Goal: Task Accomplishment & Management: Manage account settings

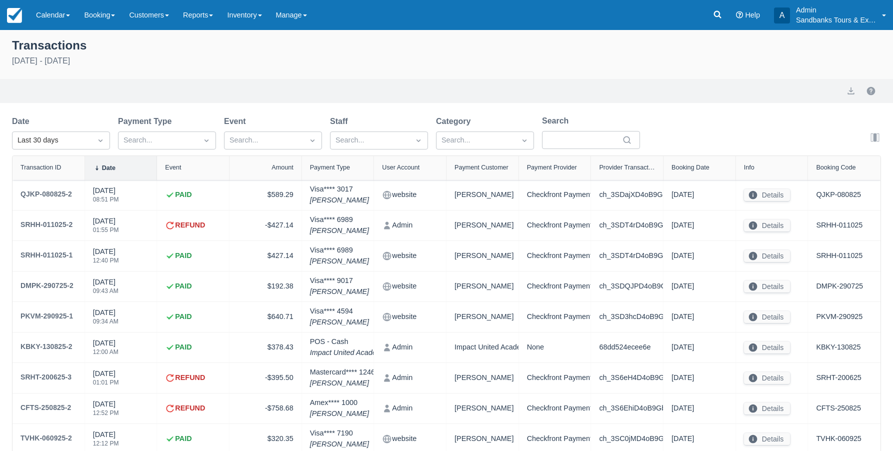
select select "10"
click at [214, 18] on link "Reports" at bounding box center [198, 15] width 44 height 30
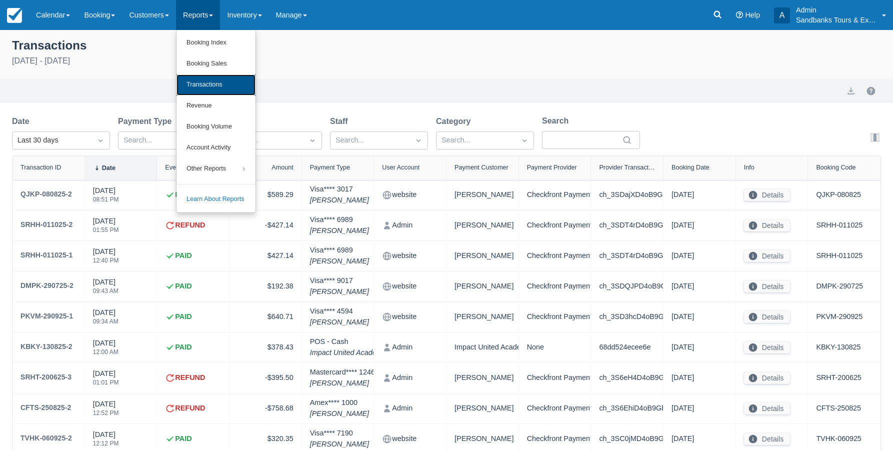
click at [218, 83] on link "Transactions" at bounding box center [216, 85] width 79 height 21
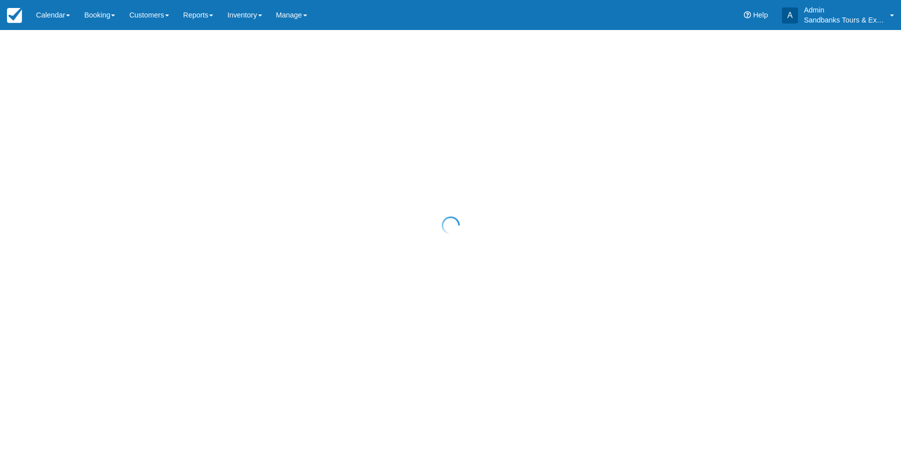
select select "10"
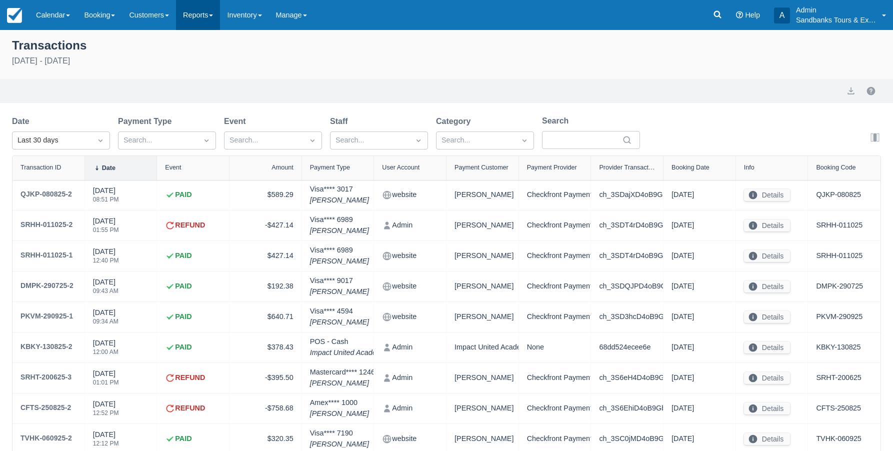
click at [212, 18] on link "Reports" at bounding box center [198, 15] width 44 height 30
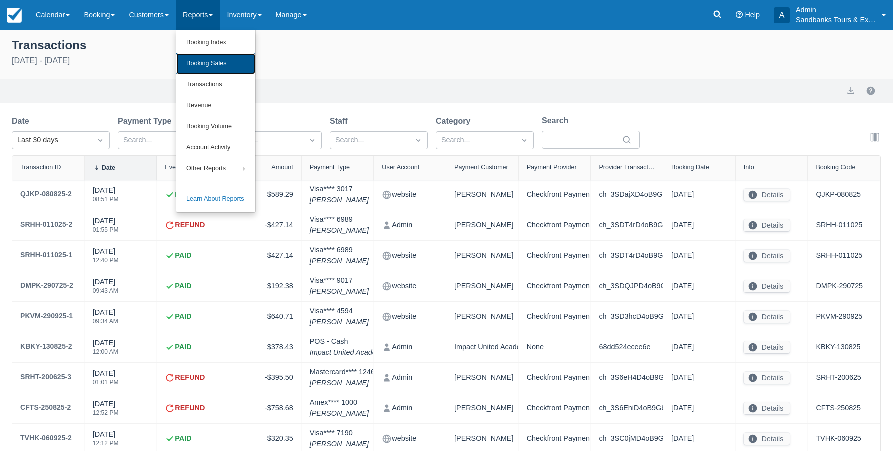
click at [215, 65] on link "Booking Sales" at bounding box center [216, 64] width 79 height 21
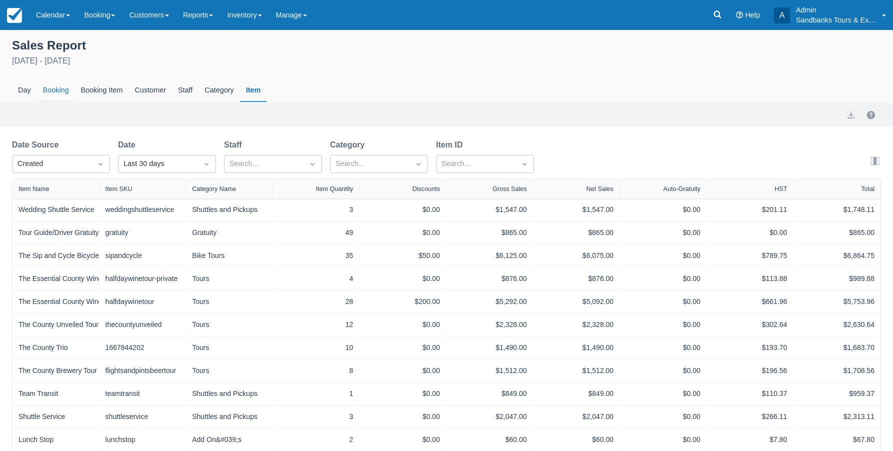
click at [52, 92] on div "Booking" at bounding box center [56, 90] width 38 height 23
select select "20"
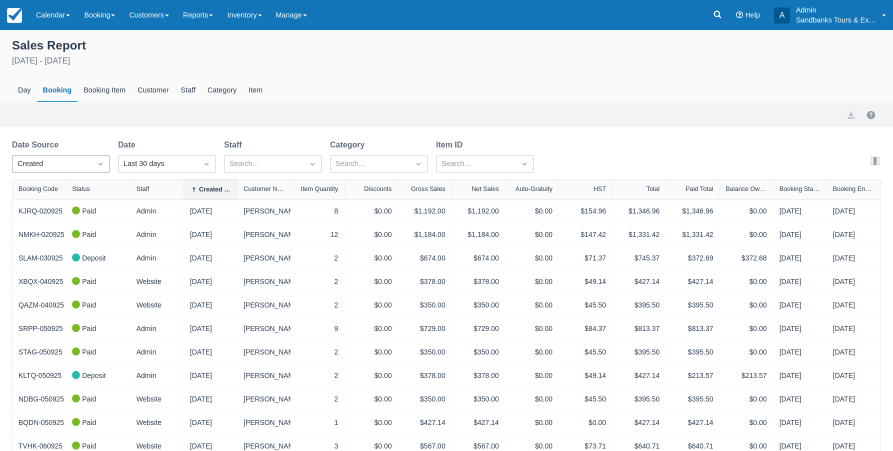
click at [104, 165] on icon "Dropdown icon" at bounding box center [101, 164] width 10 height 10
click at [50, 229] on div "End" at bounding box center [61, 228] width 98 height 20
select select "20"
click at [209, 164] on icon "Dropdown icon" at bounding box center [207, 164] width 4 height 3
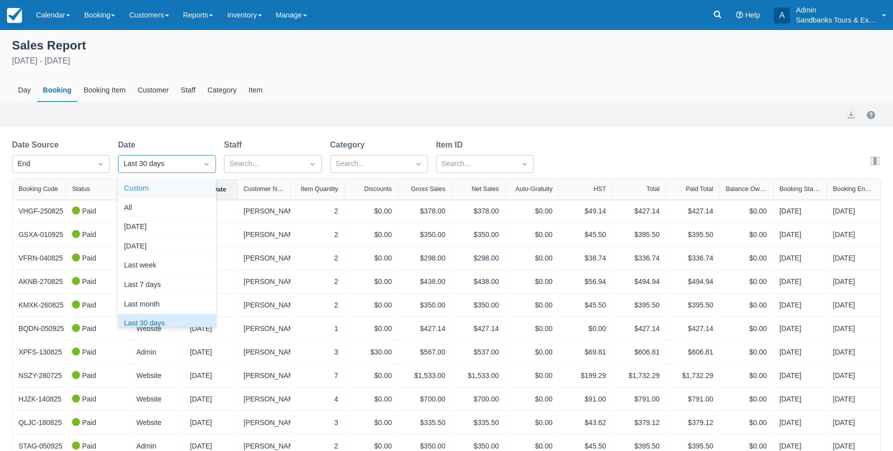
click at [171, 188] on div "Custom" at bounding box center [167, 189] width 98 height 20
select select "20"
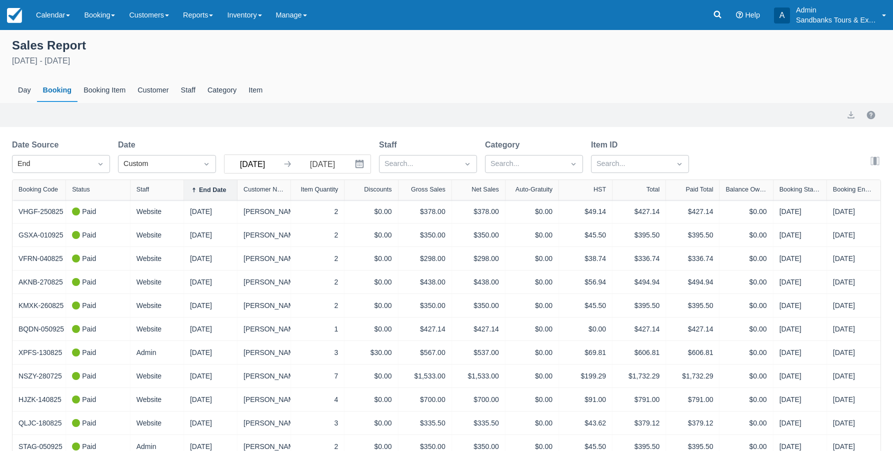
click at [260, 167] on input "09/02/25" at bounding box center [253, 164] width 56 height 18
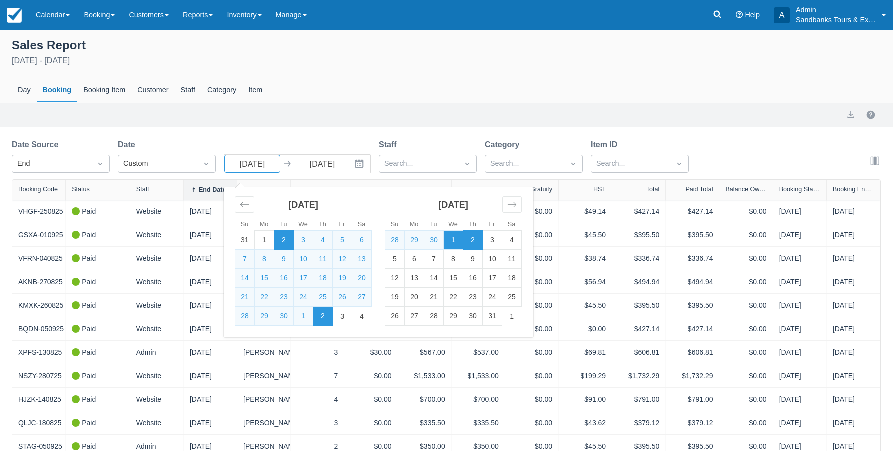
click at [453, 241] on td "1" at bounding box center [454, 240] width 20 height 19
type input "[DATE]"
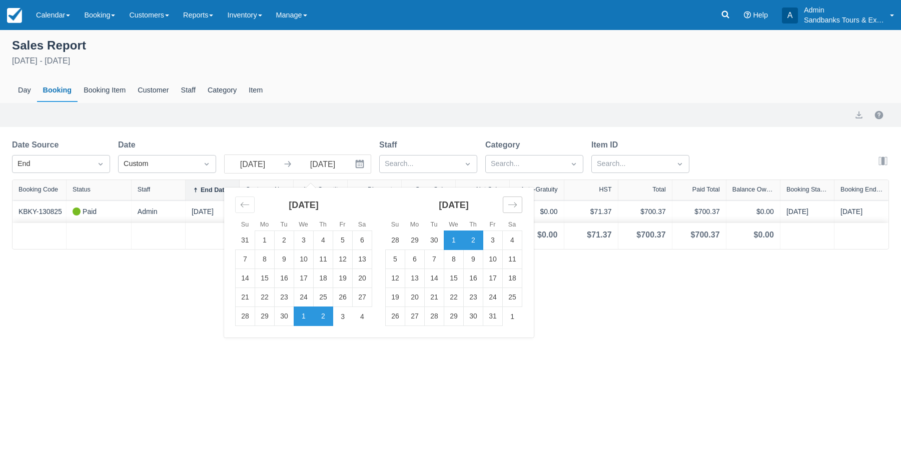
click at [515, 204] on icon "Move forward to switch to the next month." at bounding box center [512, 205] width 9 height 5
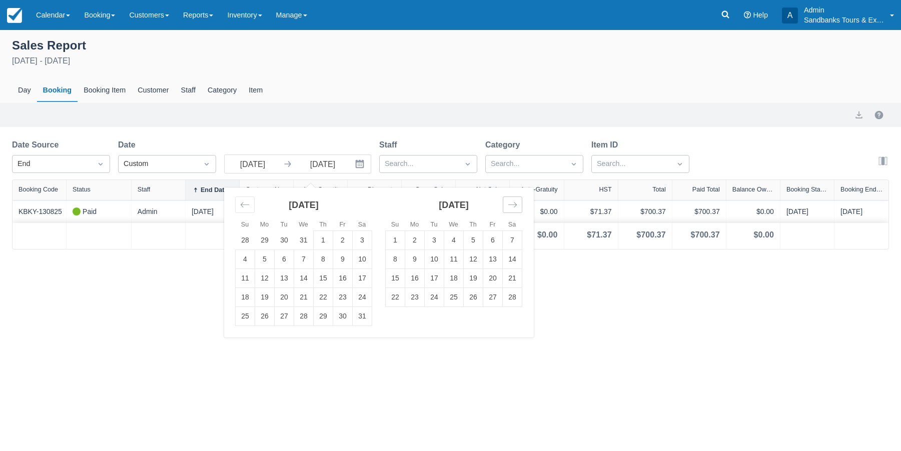
click at [515, 204] on icon "Move forward to switch to the next month." at bounding box center [512, 205] width 9 height 5
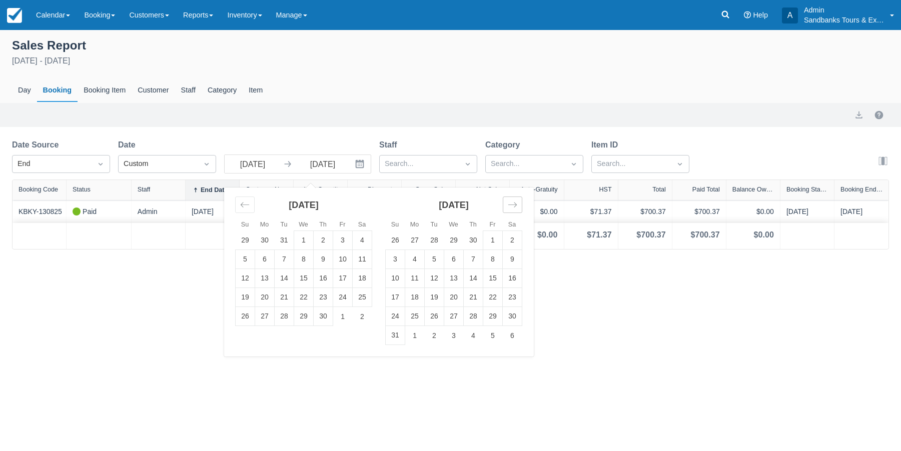
click at [515, 204] on icon "Move forward to switch to the next month." at bounding box center [512, 205] width 9 height 5
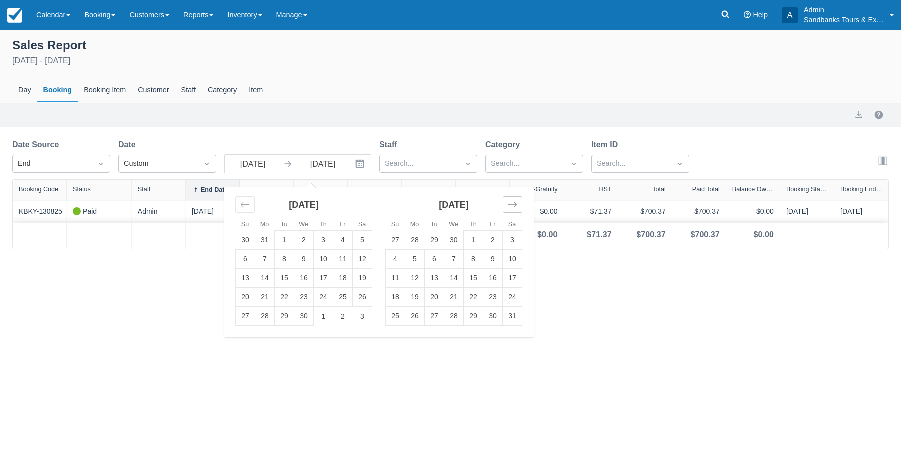
click at [515, 204] on icon "Move forward to switch to the next month." at bounding box center [512, 205] width 9 height 5
click at [471, 313] on td "31" at bounding box center [474, 316] width 20 height 19
type input "12/31/26"
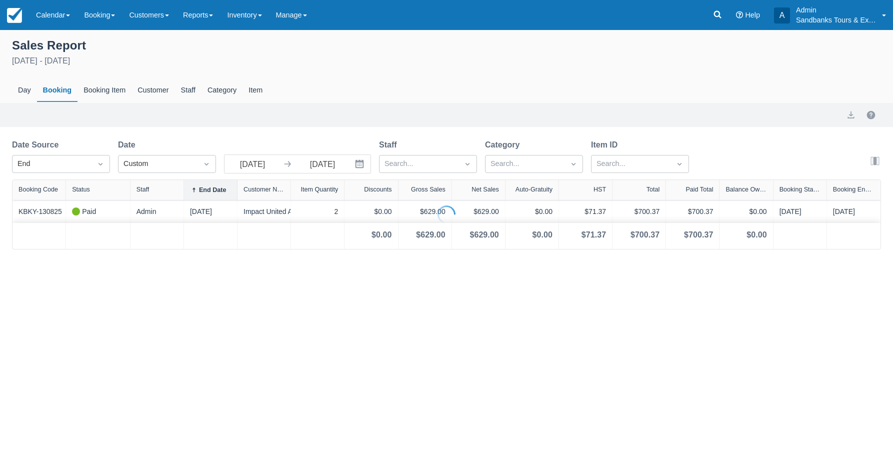
select select "20"
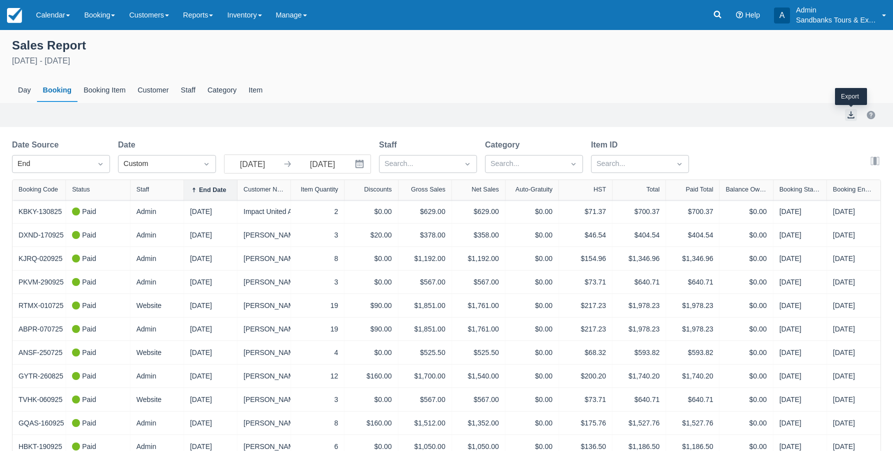
click at [852, 113] on button "export" at bounding box center [851, 115] width 12 height 12
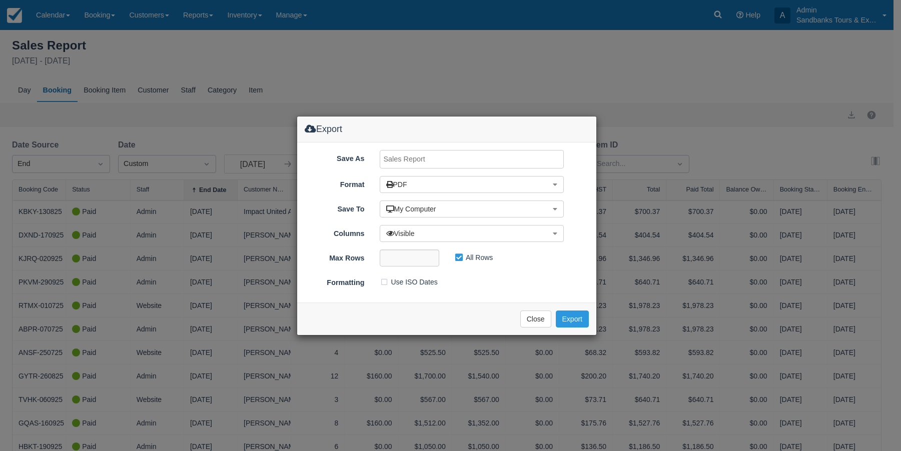
click at [455, 158] on input "Save As" at bounding box center [472, 159] width 185 height 19
drag, startPoint x: 435, startPoint y: 157, endPoint x: 452, endPoint y: 159, distance: 17.1
click at [452, 159] on input "CF Tour Details Mar 1 to Dec 31 26" at bounding box center [472, 159] width 185 height 19
type input "CF Tour Details Oct 1 25 to Dec 31 26"
click at [546, 187] on button "PDF" at bounding box center [472, 184] width 185 height 17
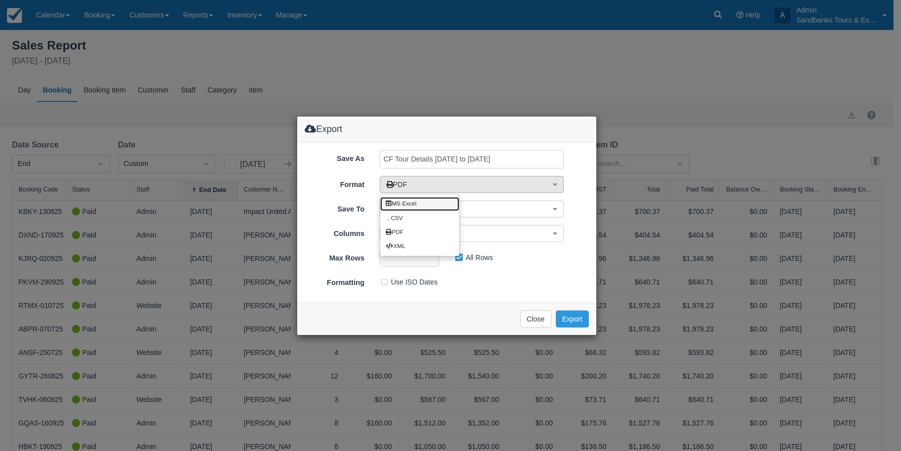
click at [431, 204] on link "MS Excel" at bounding box center [419, 204] width 79 height 14
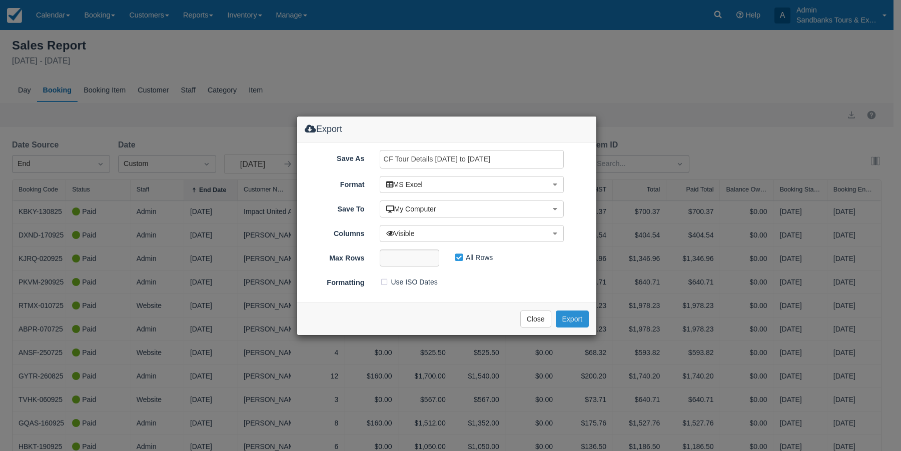
click at [567, 319] on button "Export" at bounding box center [572, 319] width 33 height 17
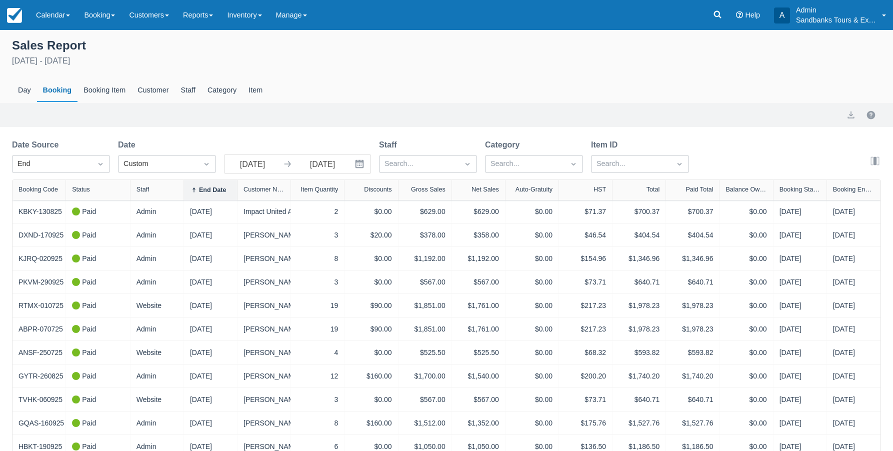
click at [893, 340] on html "Menu Calendar Booking Customer Inventory Booking Daily Manifest Daily List Note…" at bounding box center [446, 225] width 893 height 451
click at [719, 11] on icon at bounding box center [718, 15] width 10 height 10
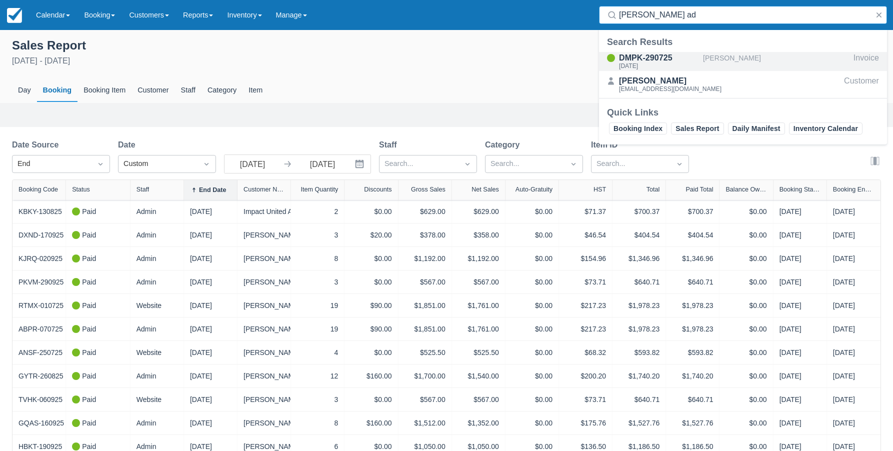
type input "kendra ad"
click at [657, 59] on div "DMPK-290725" at bounding box center [659, 58] width 80 height 12
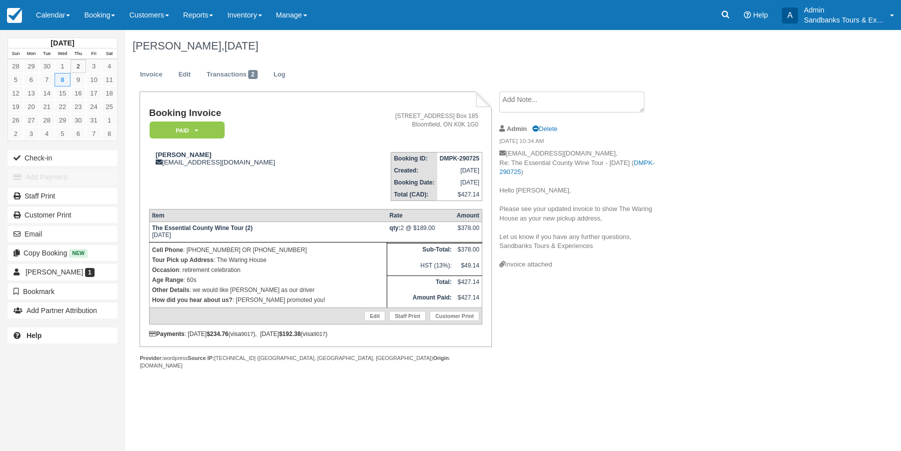
click at [888, 135] on div "October 2025 Sun Mon Tue Wed Thu Fri Sat 28 29 30 1 2 3 4 5 6 7 8 9 10 11 12 13…" at bounding box center [450, 240] width 901 height 421
click at [724, 14] on icon at bounding box center [725, 15] width 10 height 10
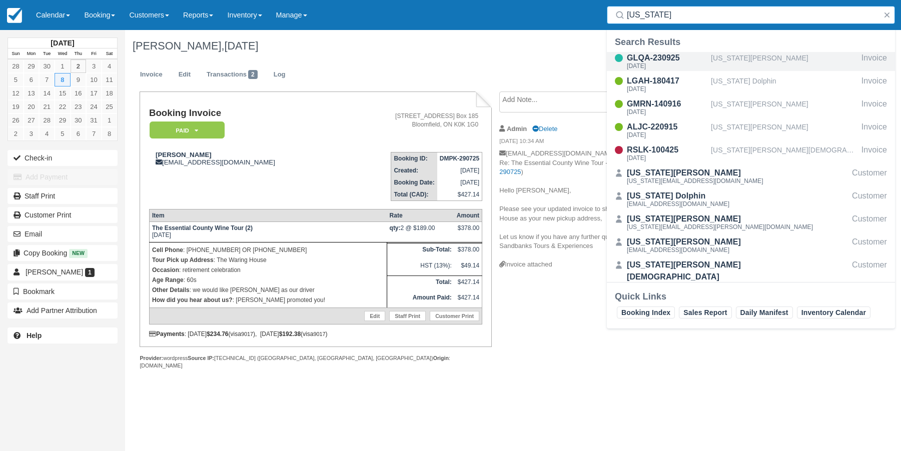
type input "georgia"
click at [667, 62] on div "GLQA-230925" at bounding box center [667, 58] width 80 height 12
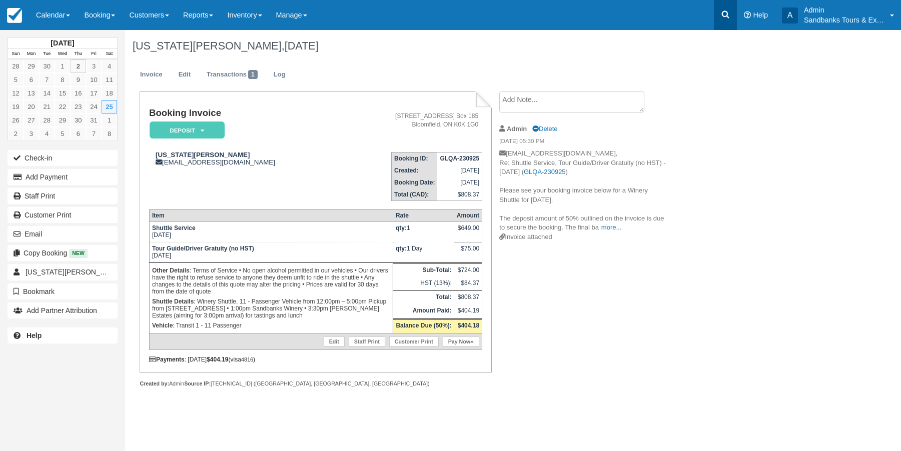
click at [723, 14] on icon at bounding box center [725, 15] width 10 height 10
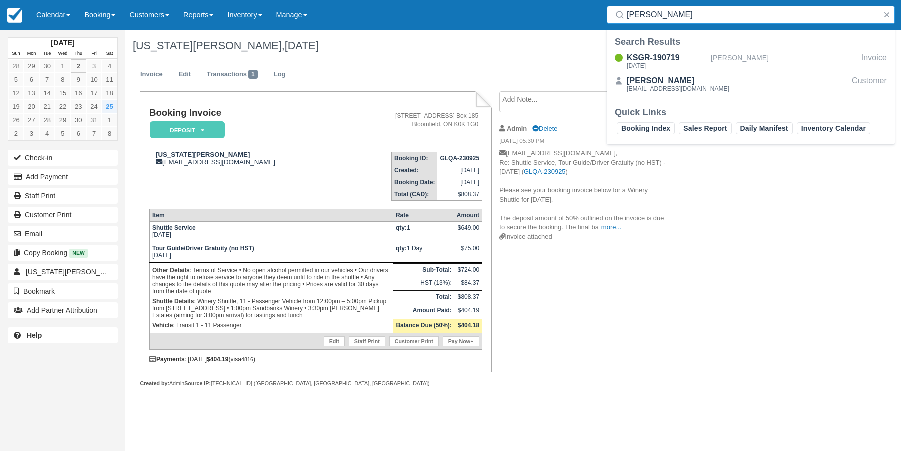
drag, startPoint x: 674, startPoint y: 22, endPoint x: 597, endPoint y: 39, distance: 79.3
click at [599, 38] on body "Menu Calendar Booking Customer Inventory Booking Daily Manifest Daily List Note…" at bounding box center [450, 225] width 901 height 451
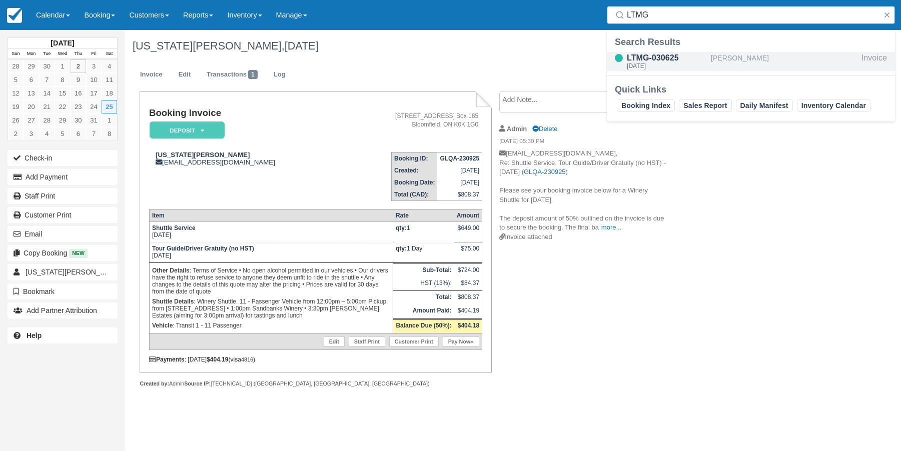
type input "LTMG"
click at [654, 57] on div "LTMG-030625" at bounding box center [667, 58] width 80 height 12
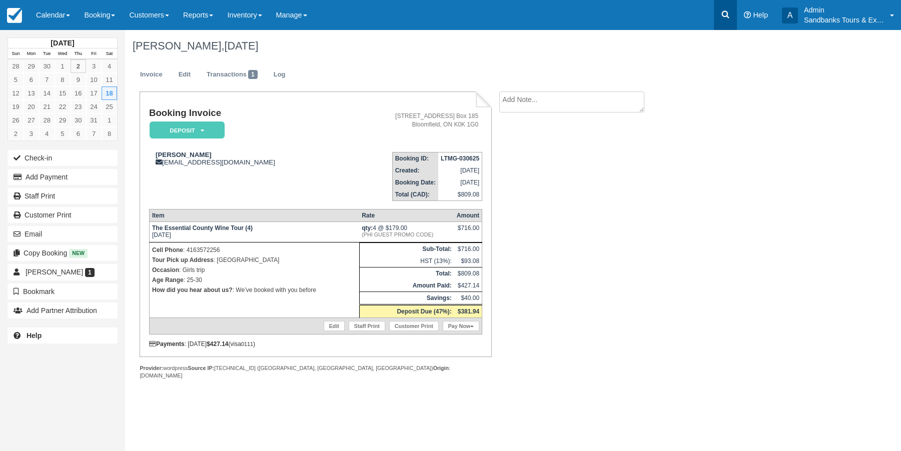
click at [721, 14] on icon at bounding box center [725, 15] width 10 height 10
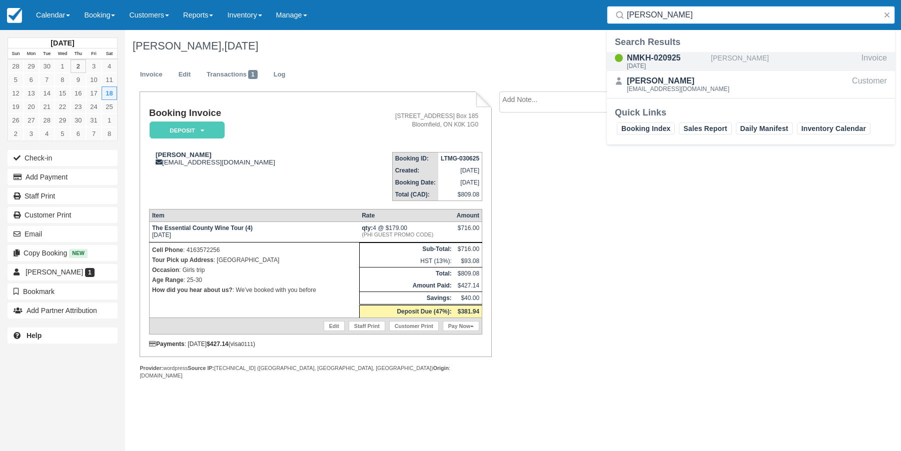
type input "[PERSON_NAME]"
click at [640, 59] on div "NMKH-020925" at bounding box center [667, 58] width 80 height 12
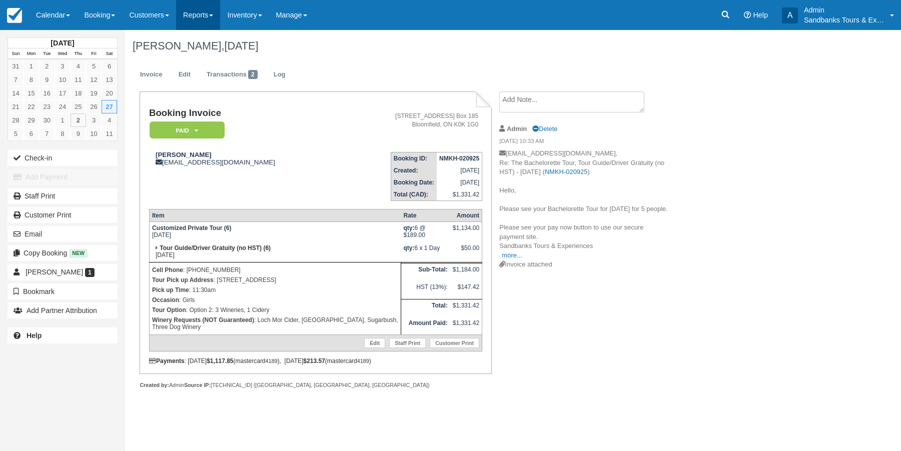
click at [220, 17] on link "Reports" at bounding box center [198, 15] width 44 height 30
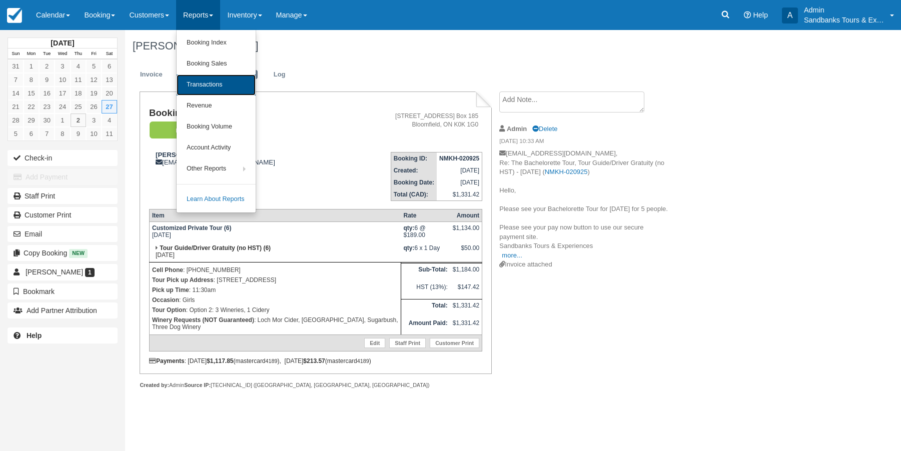
click at [220, 85] on link "Transactions" at bounding box center [216, 85] width 79 height 21
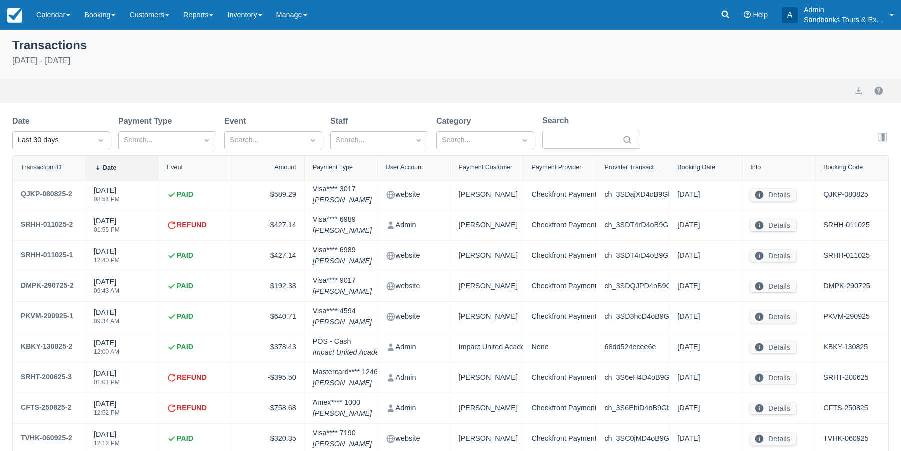
select select "10"
click at [891, 216] on div "Date Last 30 days Payment Type Search... Event Search... Staff Search... Catego…" at bounding box center [446, 327] width 893 height 424
click at [715, 13] on icon at bounding box center [718, 15] width 8 height 8
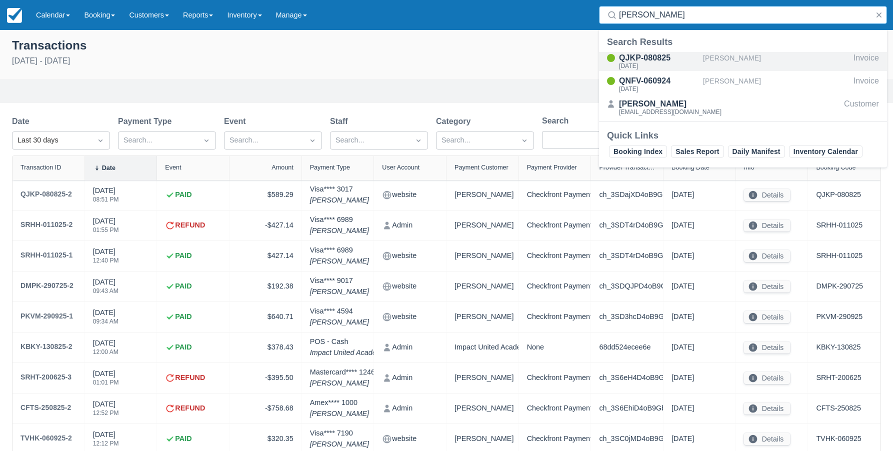
type input "tom hall"
click at [656, 56] on div "QJKP-080825" at bounding box center [659, 58] width 80 height 12
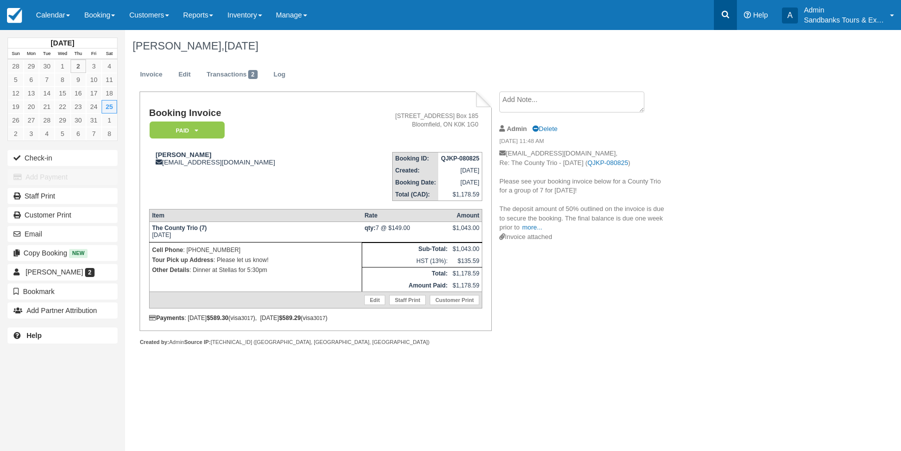
click at [725, 17] on icon at bounding box center [726, 15] width 8 height 8
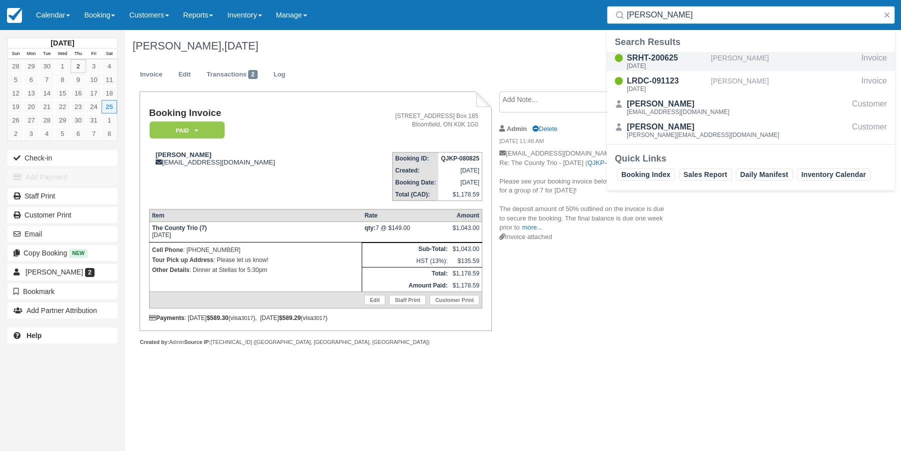
type input "erica ho"
click at [659, 58] on div "SRHT-200625" at bounding box center [667, 58] width 80 height 12
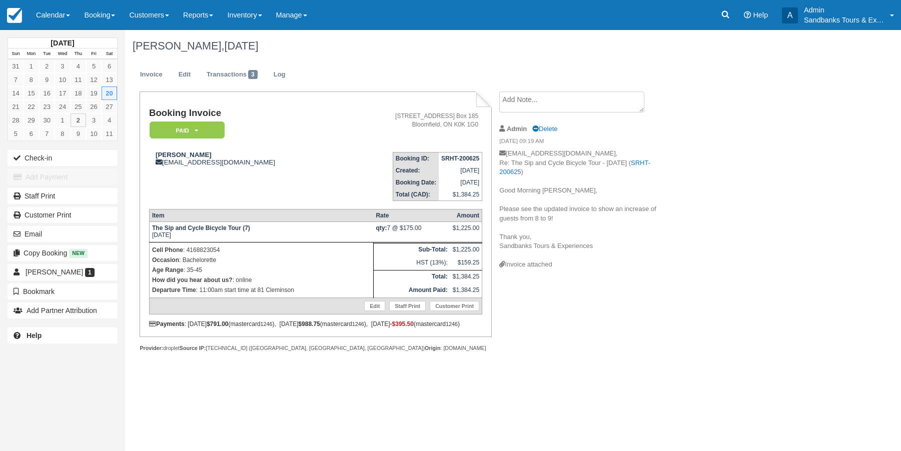
click at [880, 49] on div "[DATE] Sun Mon Tue Wed Thu Fri Sat 31 1 2 3 4 5 6 7 8 9 10 11 12 13 14 15 16 17…" at bounding box center [450, 240] width 901 height 421
click at [726, 12] on icon at bounding box center [726, 15] width 8 height 8
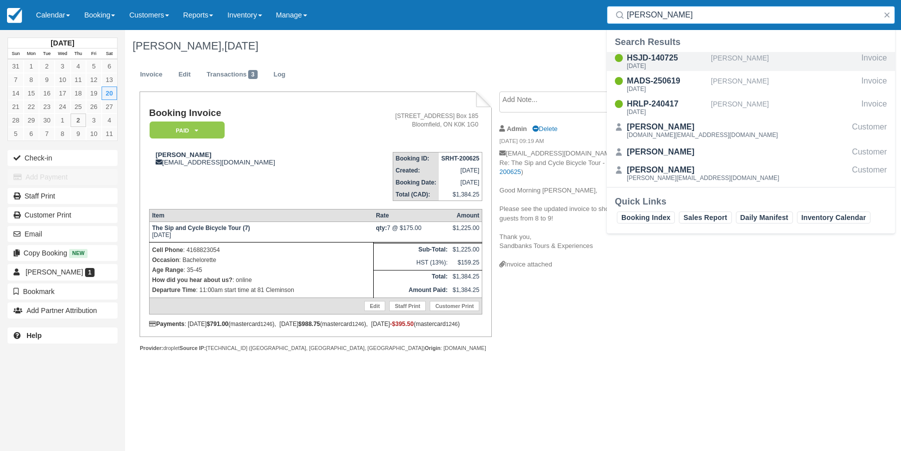
type input "[PERSON_NAME]"
click at [672, 52] on div "HSJD-140725" at bounding box center [667, 58] width 80 height 12
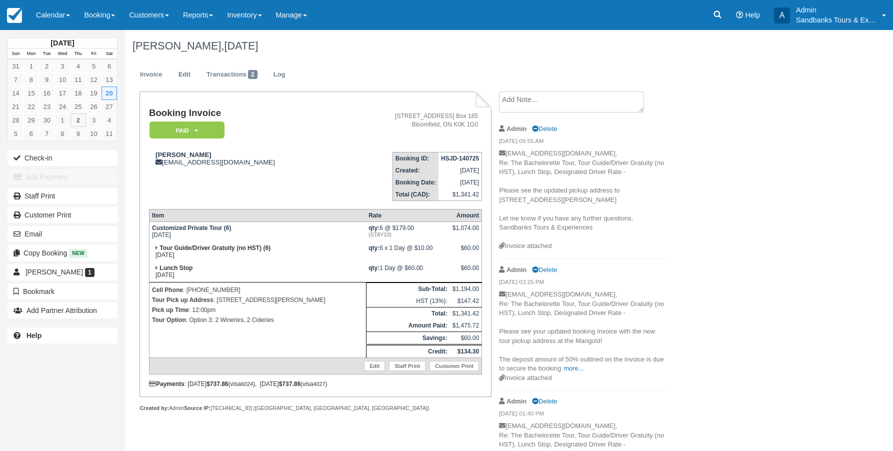
scroll to position [50, 0]
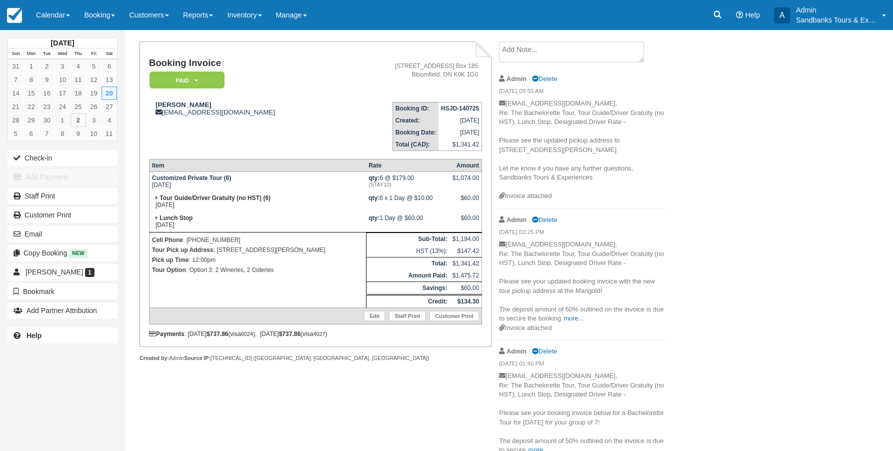
click at [879, 57] on div "[DATE] Sun Mon Tue Wed Thu Fri Sat 31 1 2 3 4 5 6 7 8 9 10 11 12 13 14 15 16 17…" at bounding box center [446, 190] width 893 height 421
click at [715, 14] on icon at bounding box center [718, 15] width 10 height 10
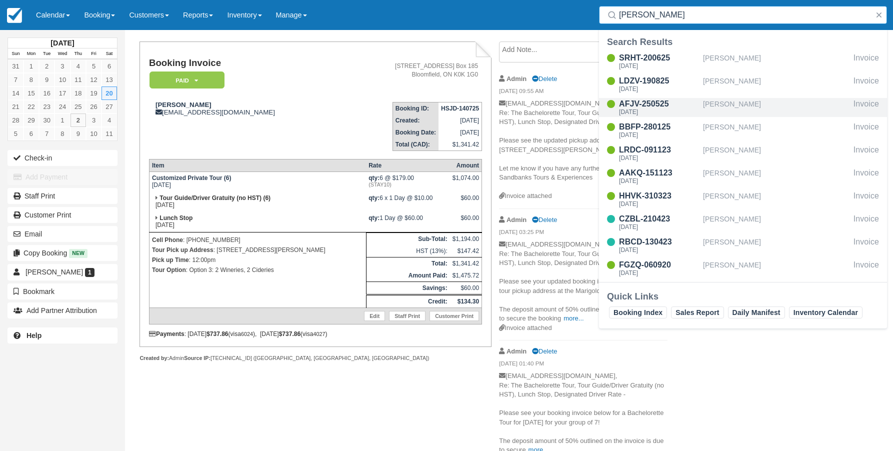
type input "erica"
click at [655, 102] on div "AFJV-250525" at bounding box center [659, 104] width 80 height 12
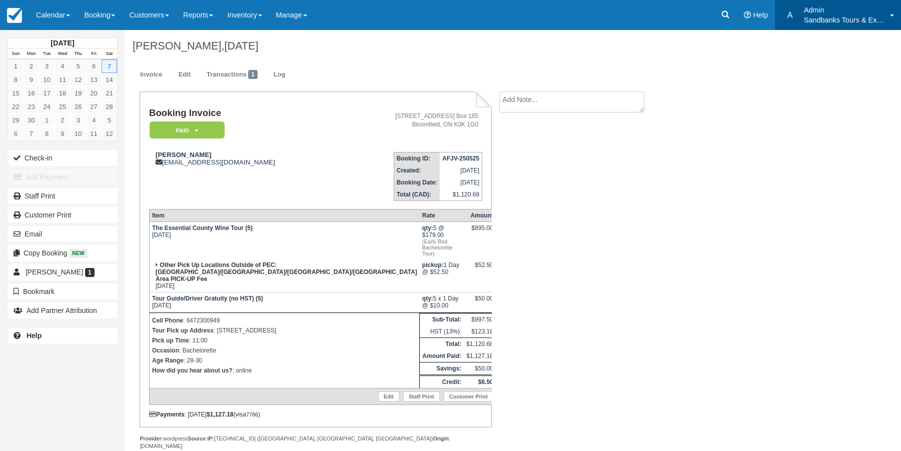
click at [883, 15] on p "Sandbanks Tours & Experiences" at bounding box center [844, 20] width 80 height 10
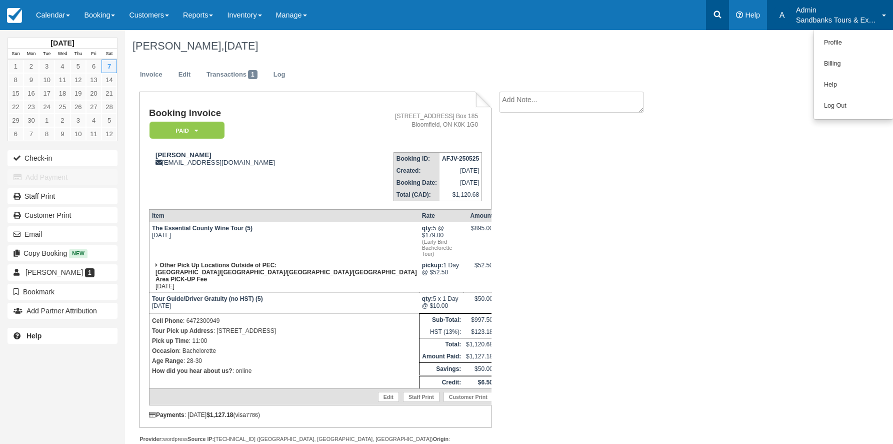
click at [716, 11] on icon at bounding box center [718, 15] width 10 height 10
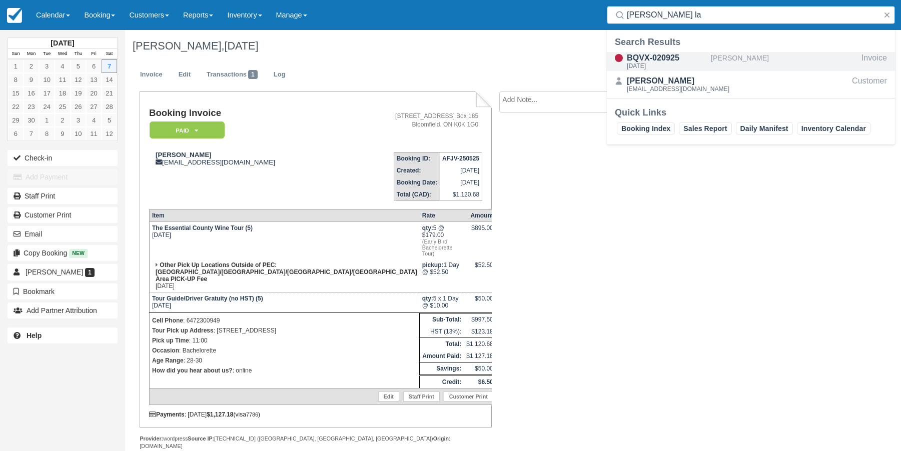
type input "[PERSON_NAME] la"
click at [640, 62] on div "BQVX-020925" at bounding box center [667, 58] width 80 height 12
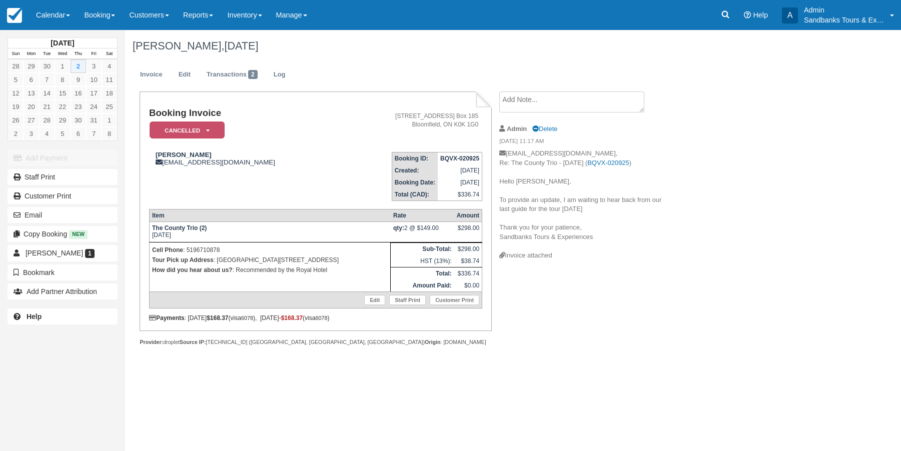
click at [883, 349] on div "October 2025 Sun Mon Tue Wed Thu Fri Sat 28 29 30 1 2 3 4 5 6 7 8 9 10 11 12 13…" at bounding box center [450, 240] width 901 height 421
click at [727, 16] on icon at bounding box center [726, 15] width 8 height 8
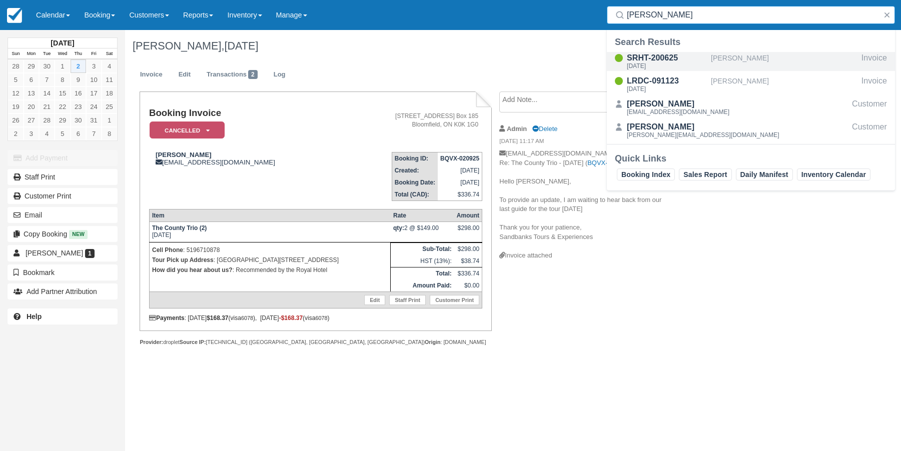
type input "erica ho"
click at [651, 56] on div "SRHT-200625" at bounding box center [667, 58] width 80 height 12
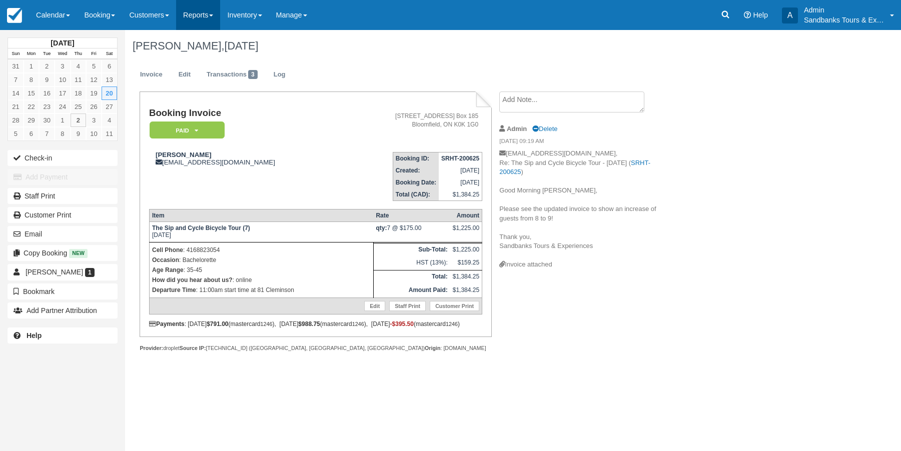
click at [218, 13] on link "Reports" at bounding box center [198, 15] width 44 height 30
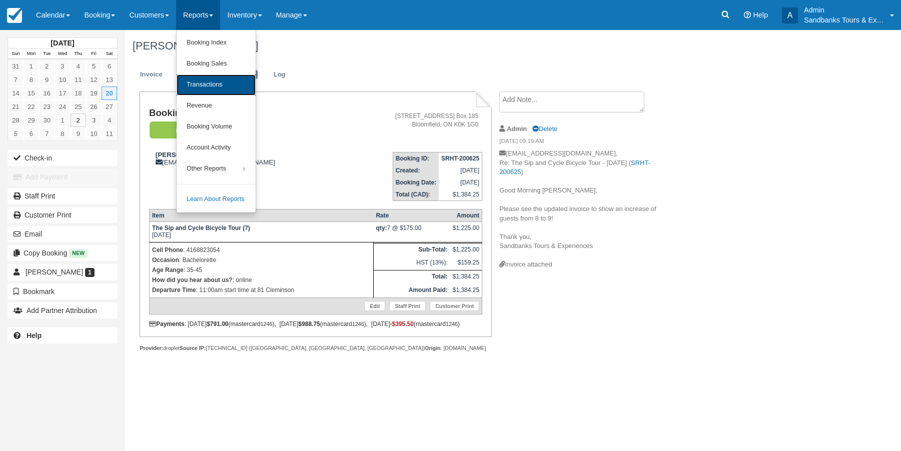
click at [220, 84] on link "Transactions" at bounding box center [216, 85] width 79 height 21
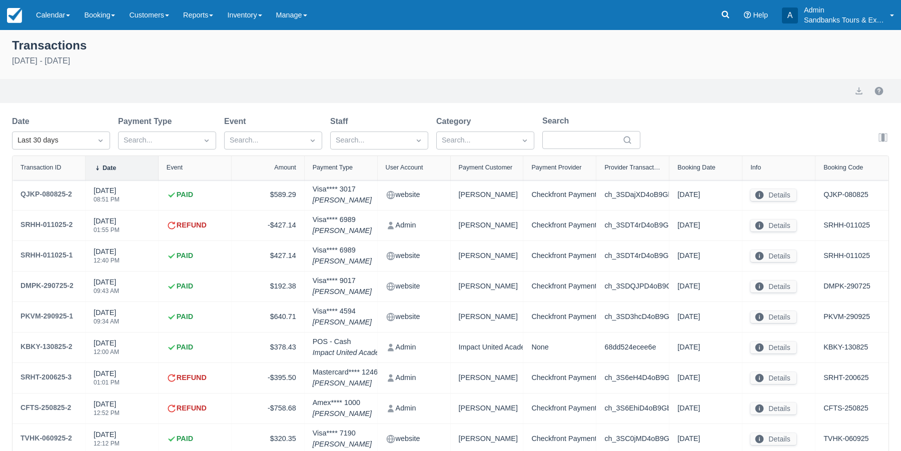
select select "10"
